Goal: Task Accomplishment & Management: Use online tool/utility

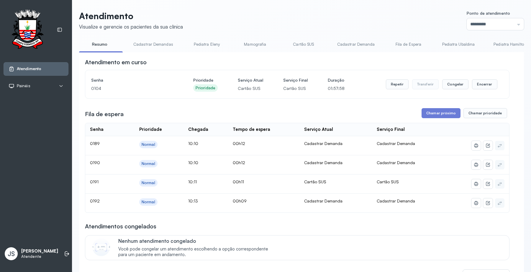
click at [303, 40] on link "Cartão SUS" at bounding box center [303, 45] width 41 height 10
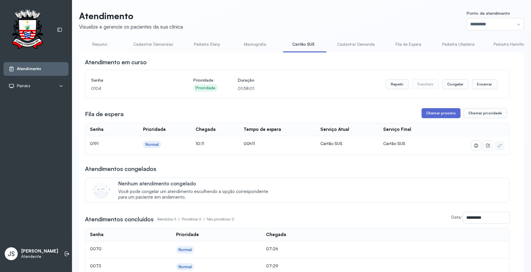
click at [437, 118] on button "Chamar próximo" at bounding box center [440, 113] width 39 height 10
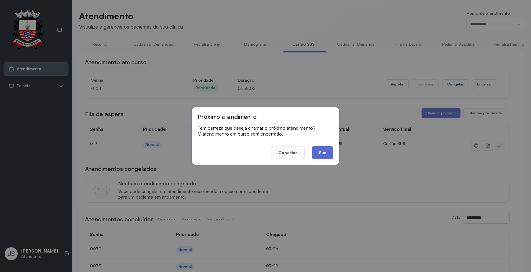
click at [322, 152] on button "Sim" at bounding box center [323, 152] width 22 height 13
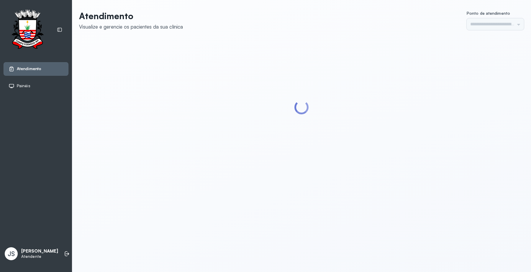
type input "*********"
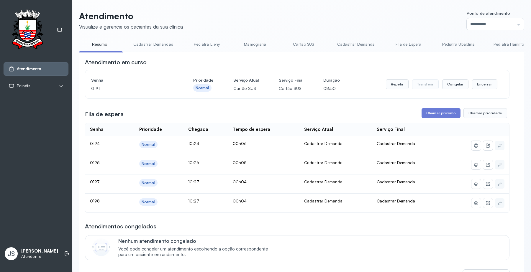
click at [301, 45] on link "Cartão SUS" at bounding box center [303, 45] width 41 height 10
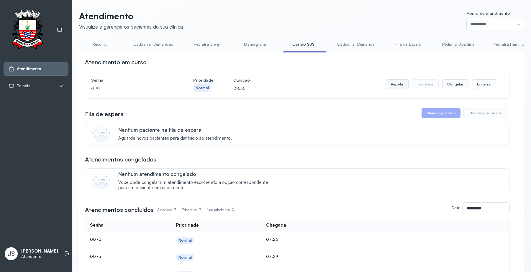
click at [391, 85] on button "Repetir" at bounding box center [397, 84] width 23 height 10
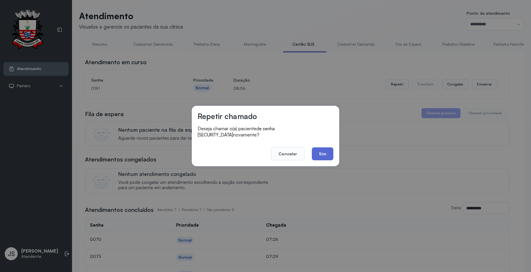
click at [320, 147] on button "Sim" at bounding box center [323, 153] width 22 height 13
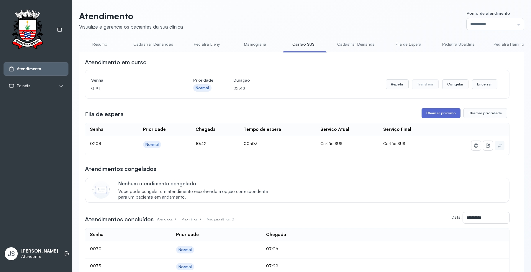
click at [432, 115] on button "Chamar próximo" at bounding box center [440, 113] width 39 height 10
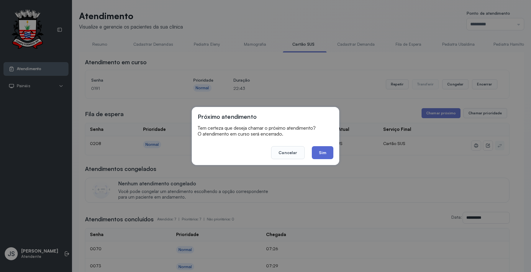
click at [325, 148] on button "Sim" at bounding box center [323, 152] width 22 height 13
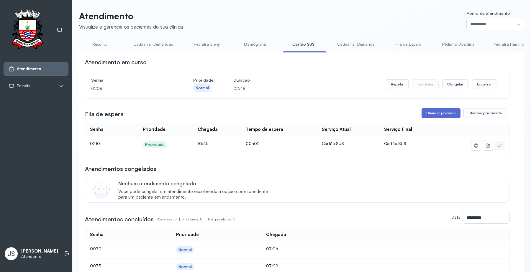
click at [440, 114] on button "Chamar próximo" at bounding box center [440, 113] width 39 height 10
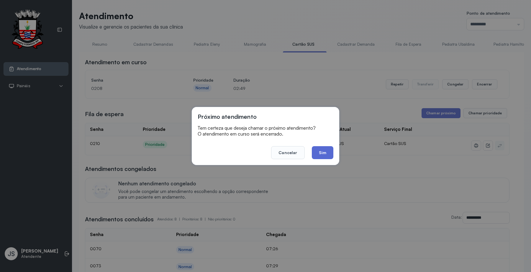
click at [323, 151] on button "Sim" at bounding box center [323, 152] width 22 height 13
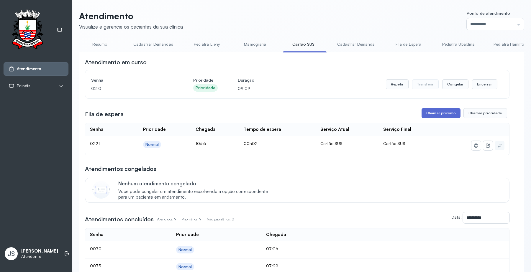
click at [430, 113] on button "Chamar próximo" at bounding box center [440, 113] width 39 height 10
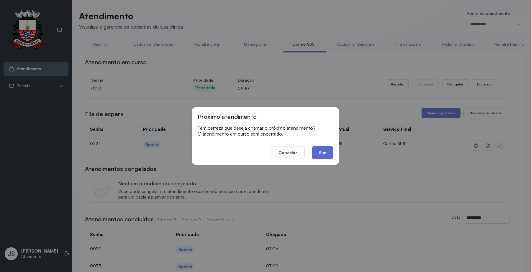
click at [323, 153] on button "Sim" at bounding box center [323, 152] width 22 height 13
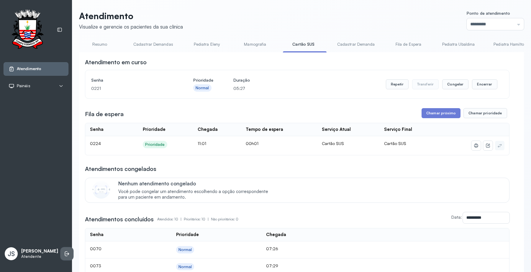
click at [60, 251] on li at bounding box center [66, 253] width 13 height 13
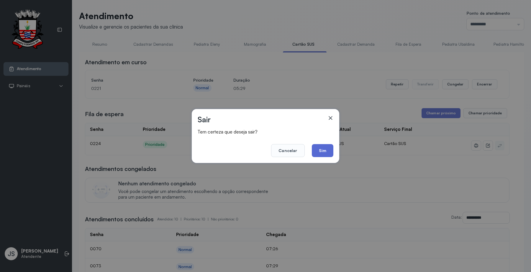
click at [323, 148] on button "Sim" at bounding box center [323, 150] width 22 height 13
